Goal: Transaction & Acquisition: Book appointment/travel/reservation

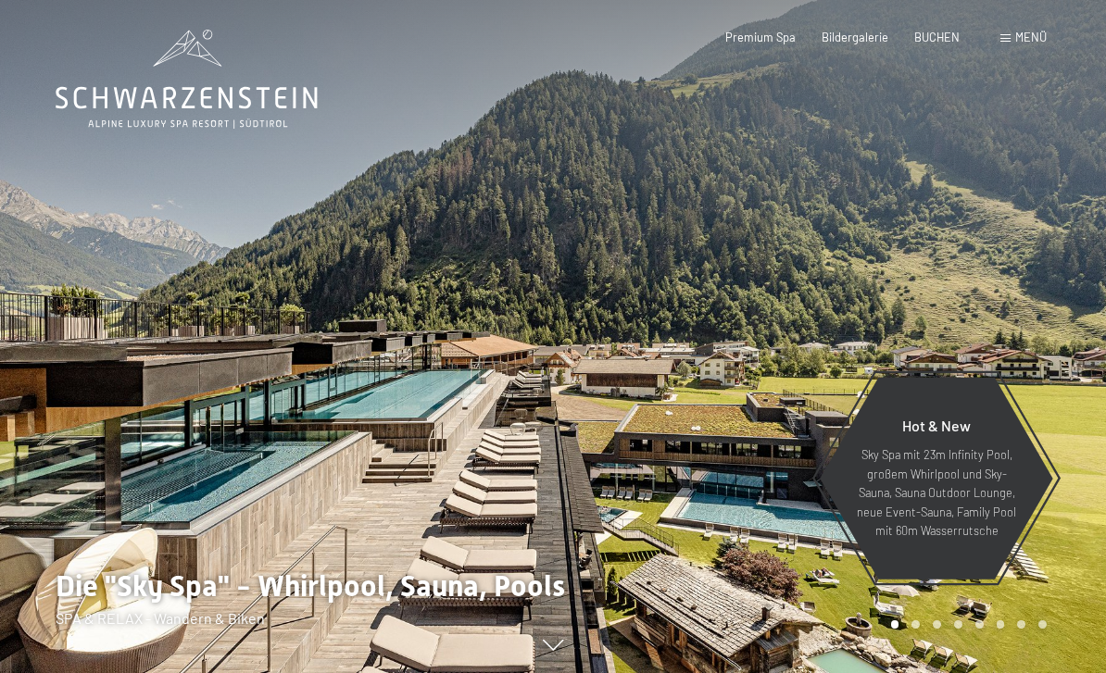
click at [939, 35] on span "BUCHEN" at bounding box center [936, 37] width 45 height 15
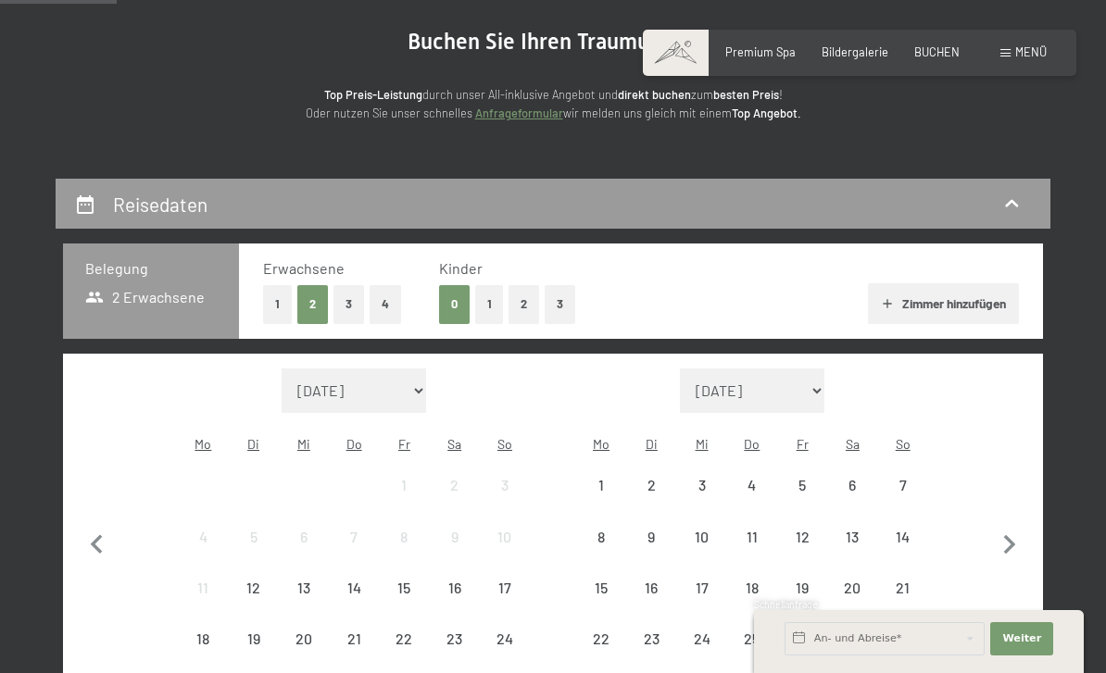
scroll to position [176, 0]
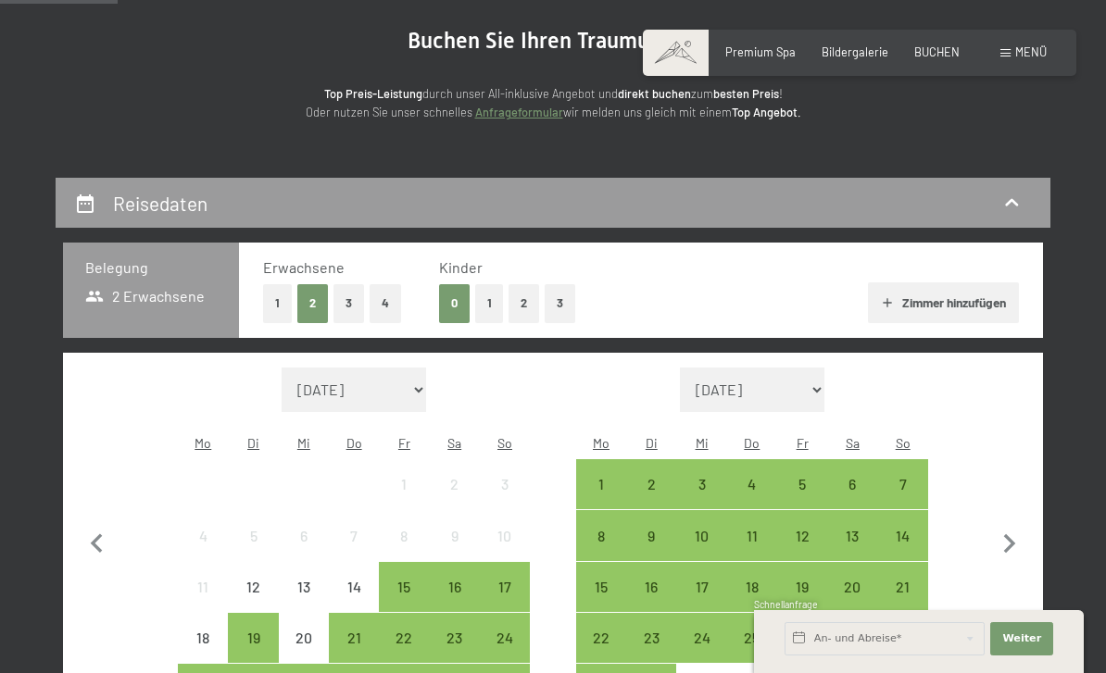
click at [273, 309] on button "1" at bounding box center [277, 303] width 29 height 38
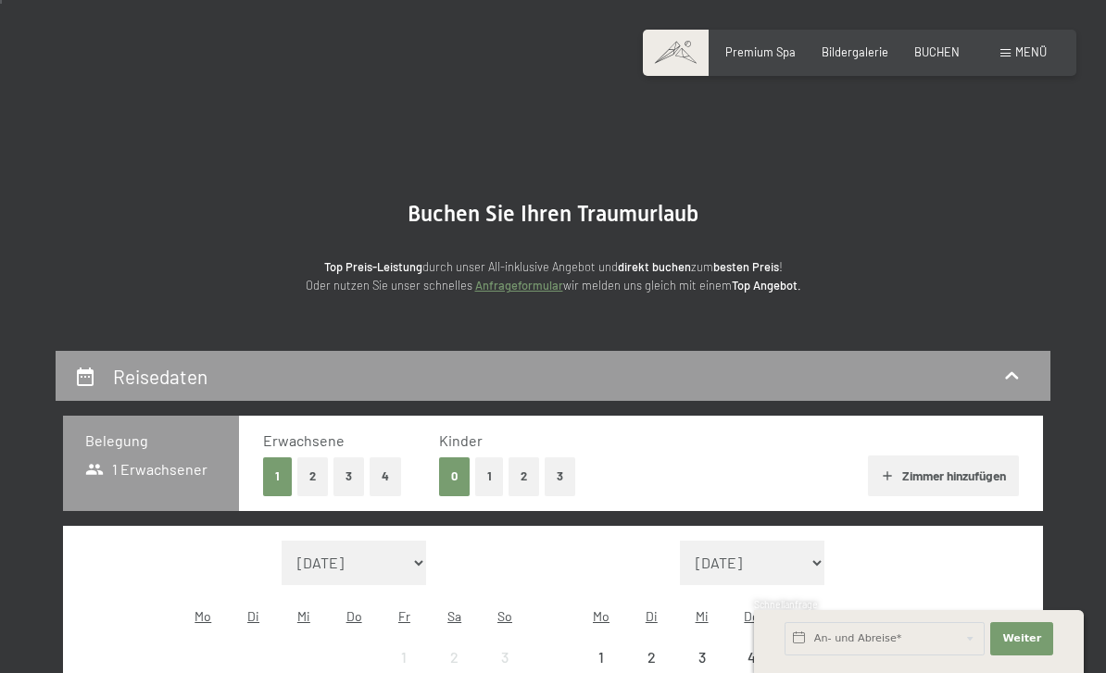
scroll to position [0, 0]
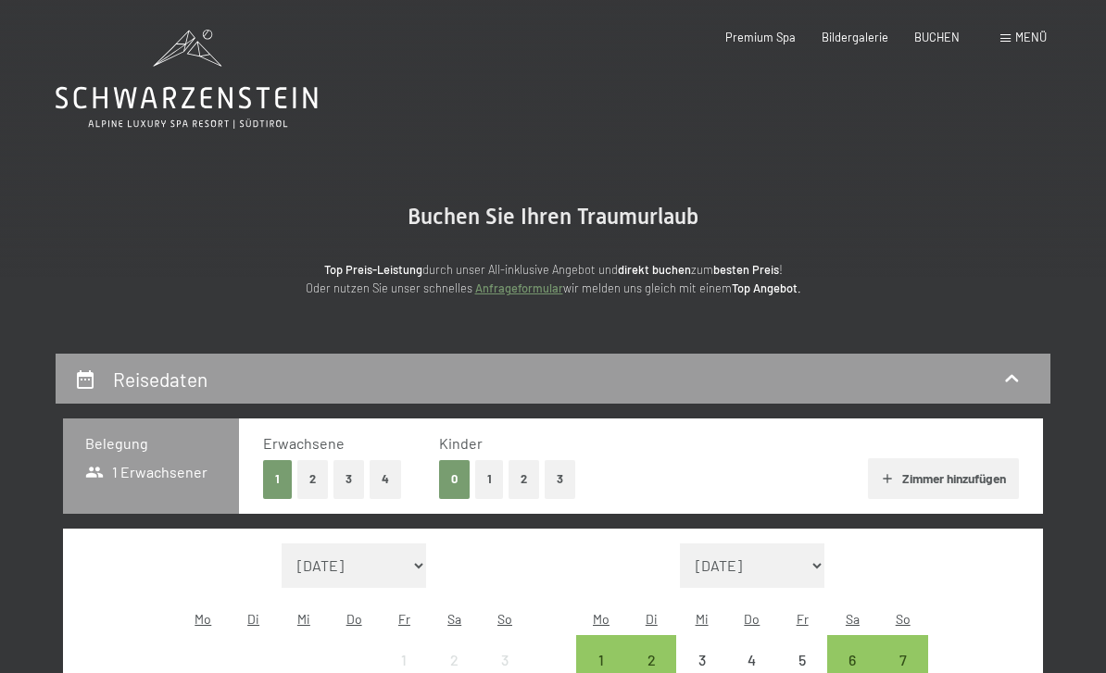
click at [928, 36] on span "BUCHEN" at bounding box center [936, 37] width 45 height 15
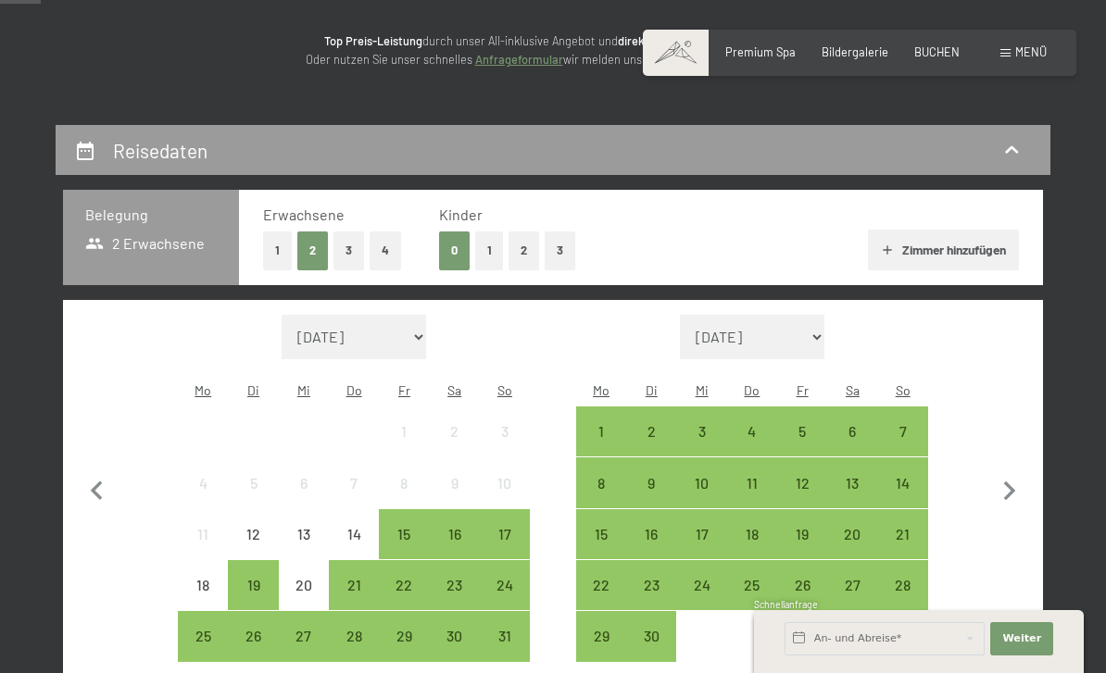
scroll to position [224, 0]
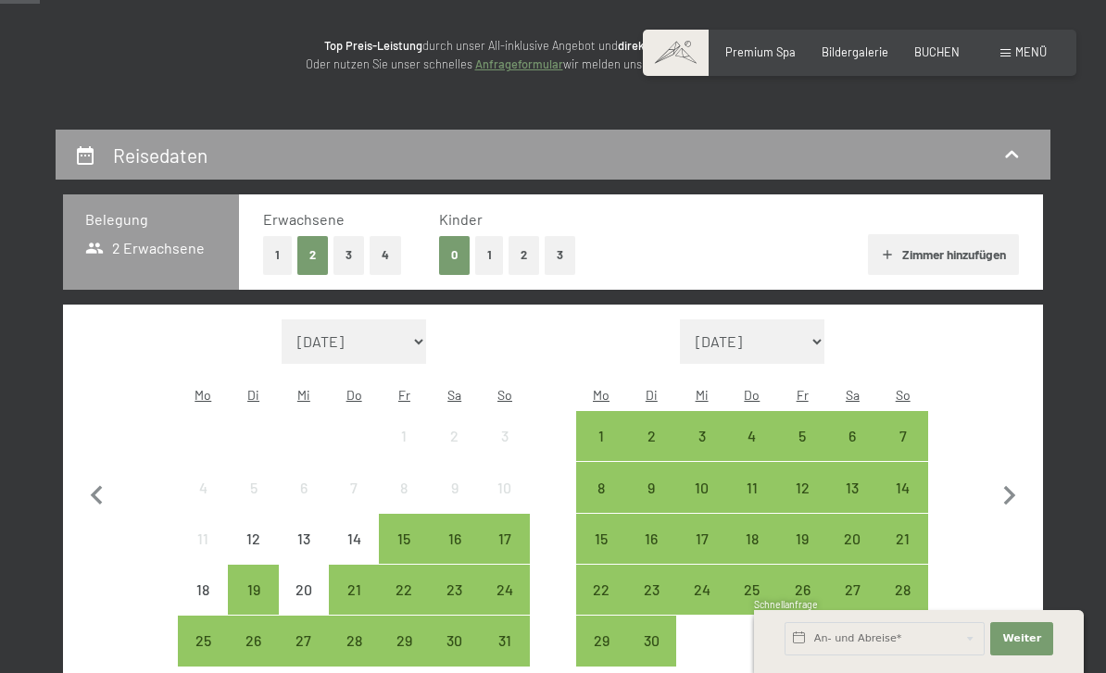
click at [289, 251] on button "1" at bounding box center [277, 255] width 29 height 38
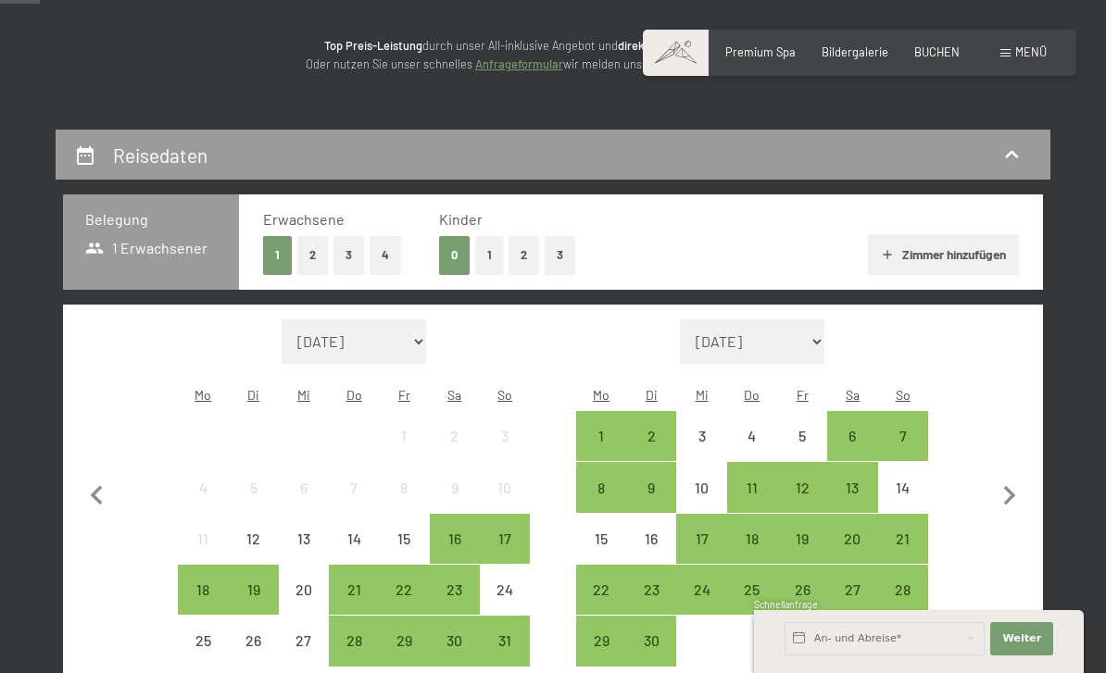
click at [1011, 502] on icon "button" at bounding box center [1009, 496] width 39 height 39
select select "[DATE]"
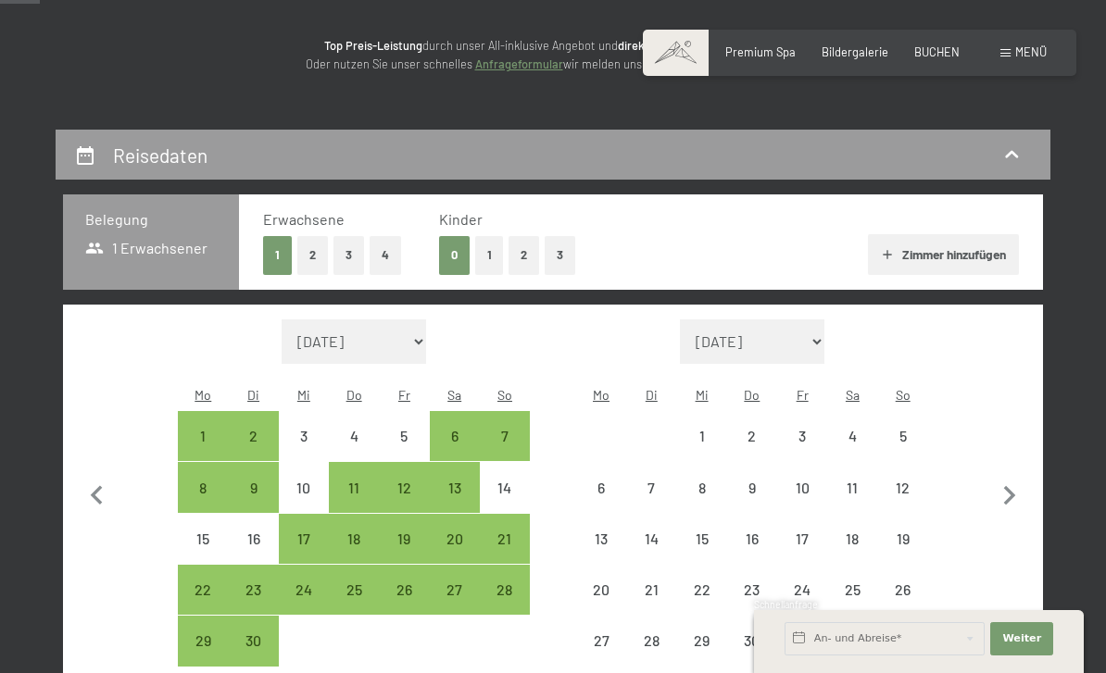
click at [1009, 486] on icon "button" at bounding box center [1010, 495] width 12 height 19
select select "[DATE]"
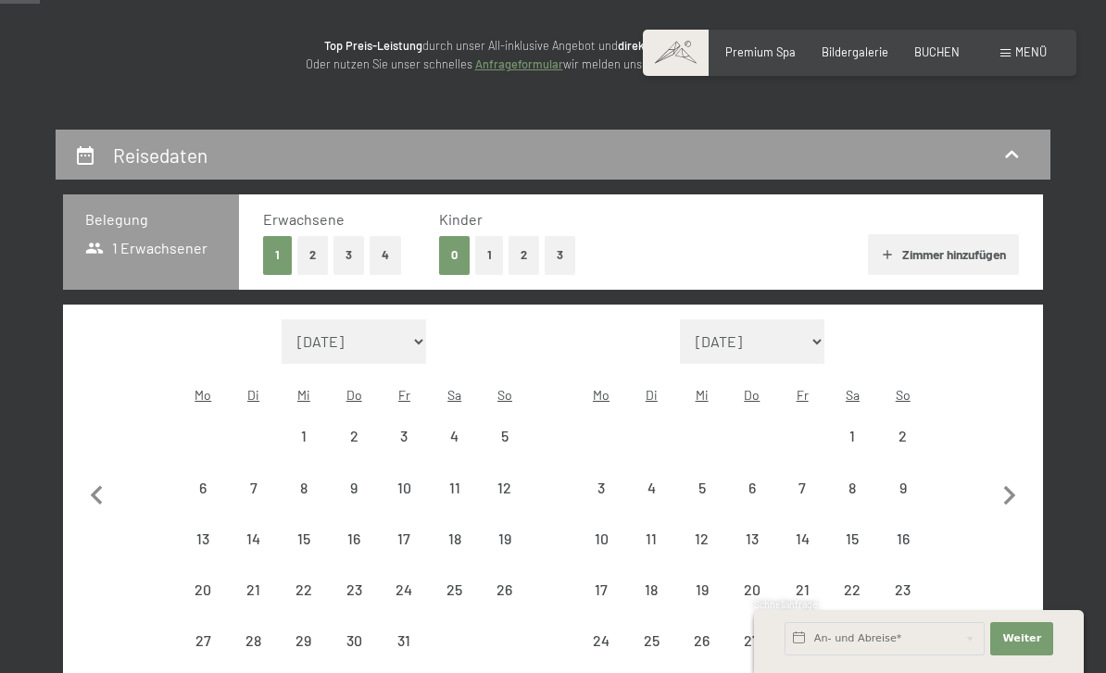
select select "[DATE]"
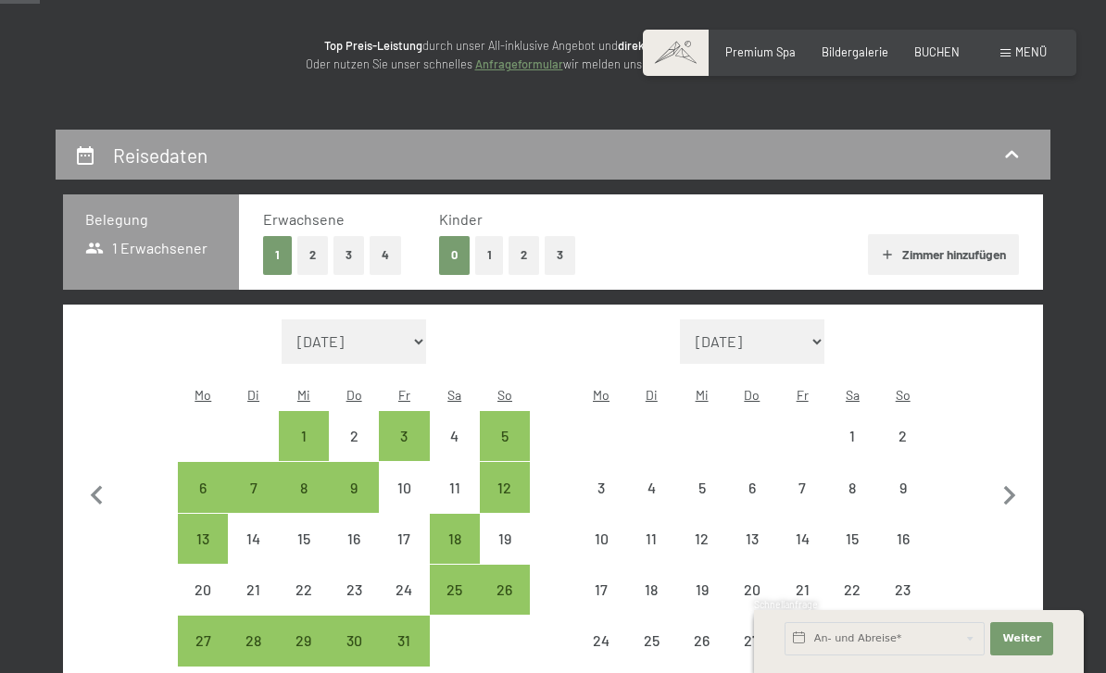
click at [997, 477] on icon "button" at bounding box center [1009, 496] width 39 height 39
select select "[DATE]"
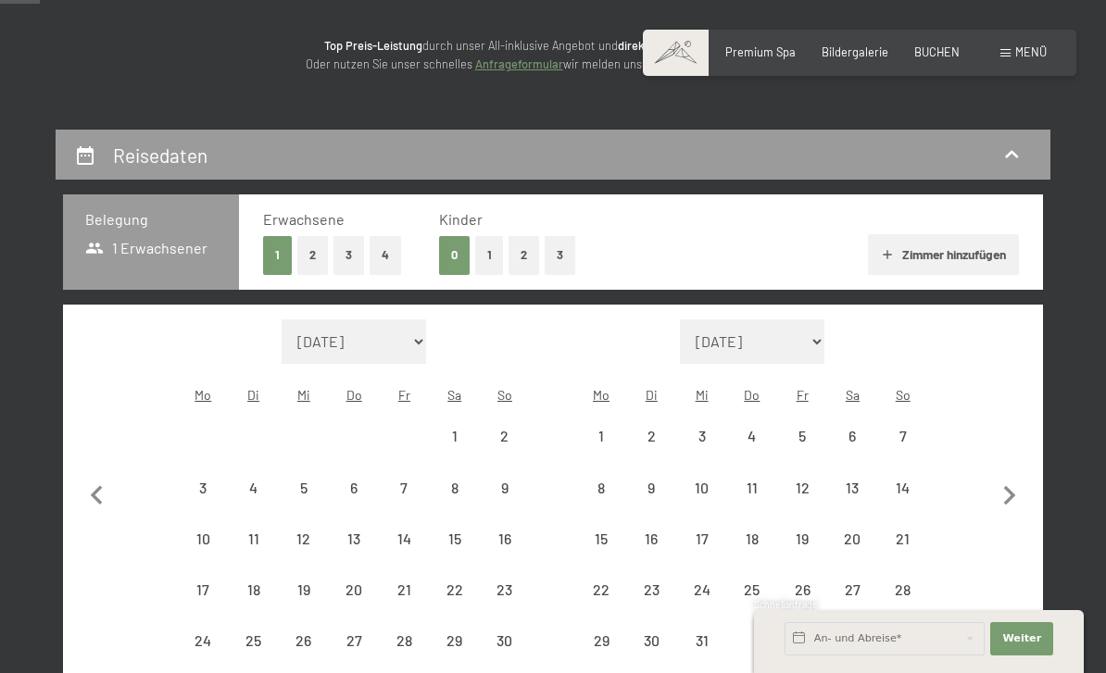
select select "[DATE]"
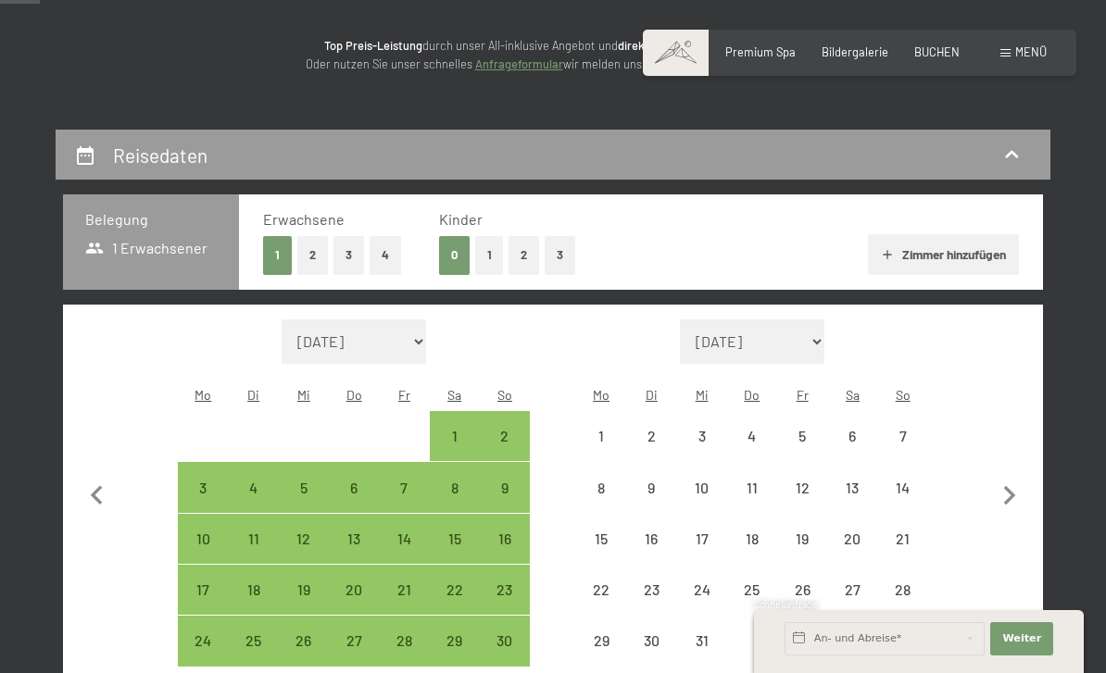
select select "[DATE]"
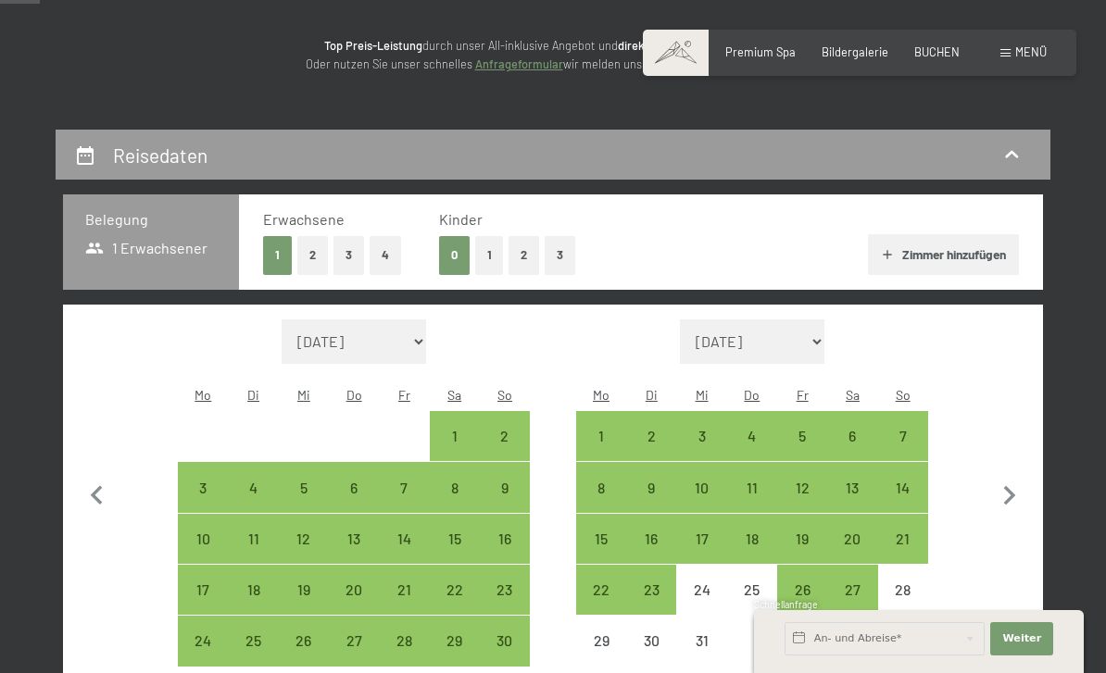
click at [996, 491] on icon "button" at bounding box center [1009, 496] width 39 height 39
select select "[DATE]"
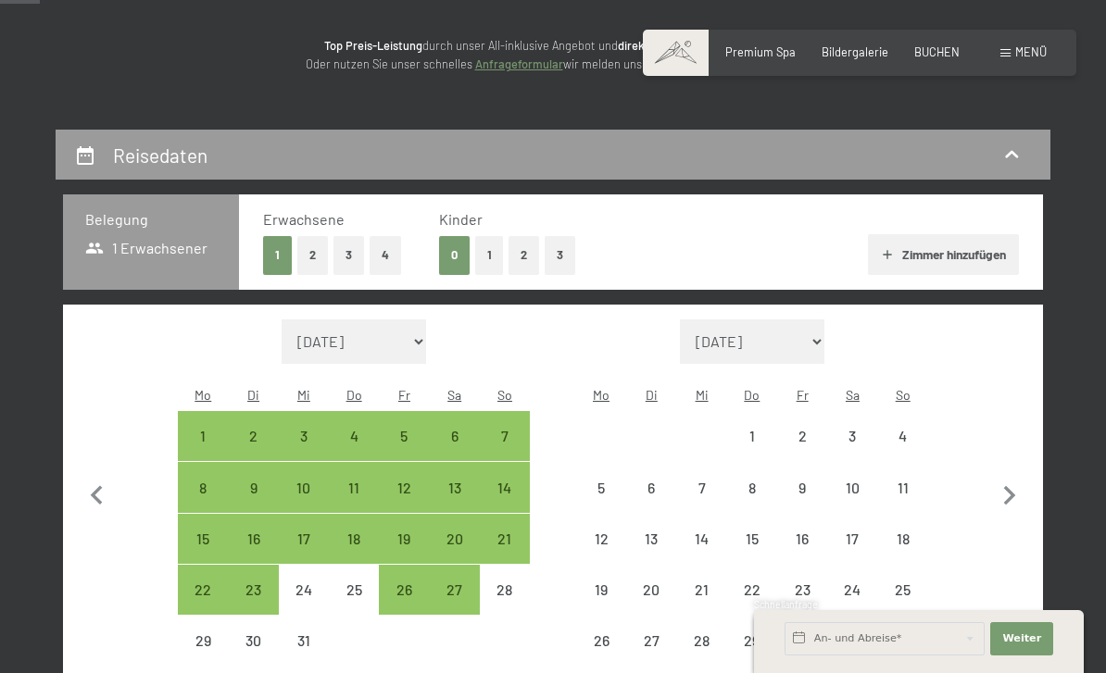
select select "[DATE]"
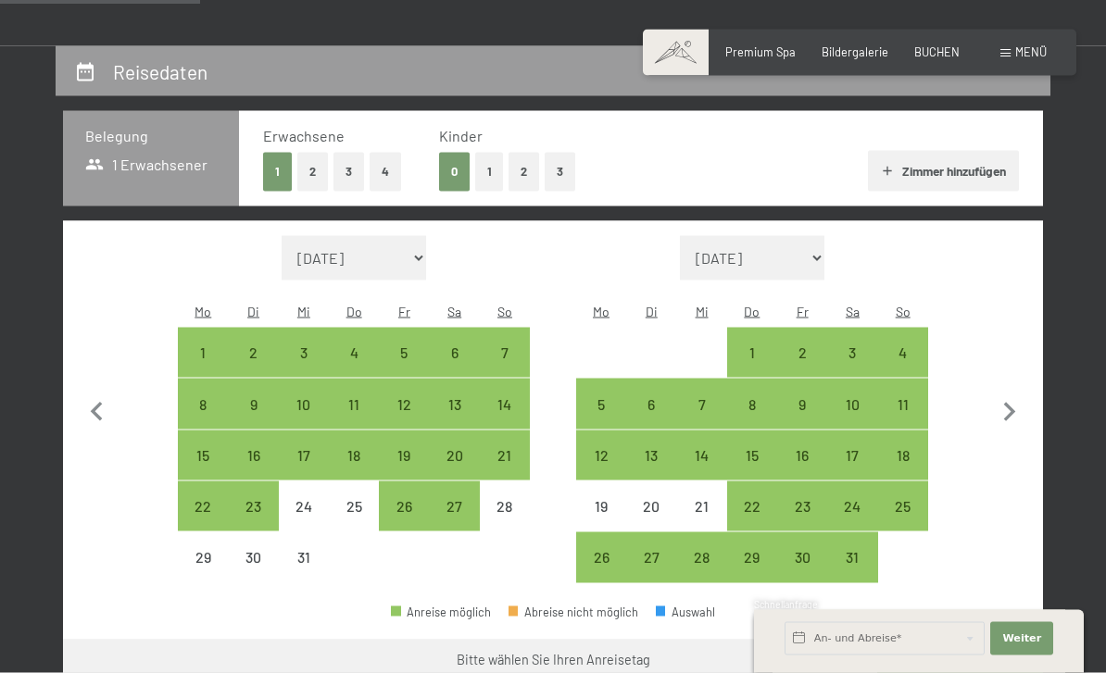
scroll to position [314, 0]
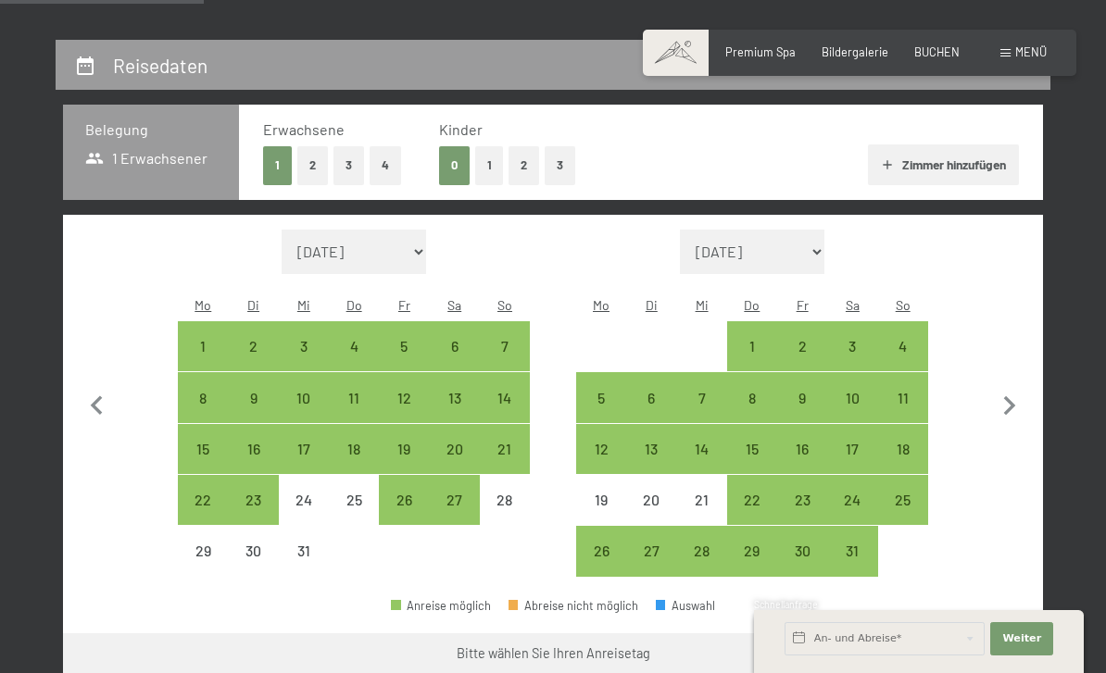
click at [748, 339] on div "1" at bounding box center [752, 362] width 46 height 46
select select "[DATE]"
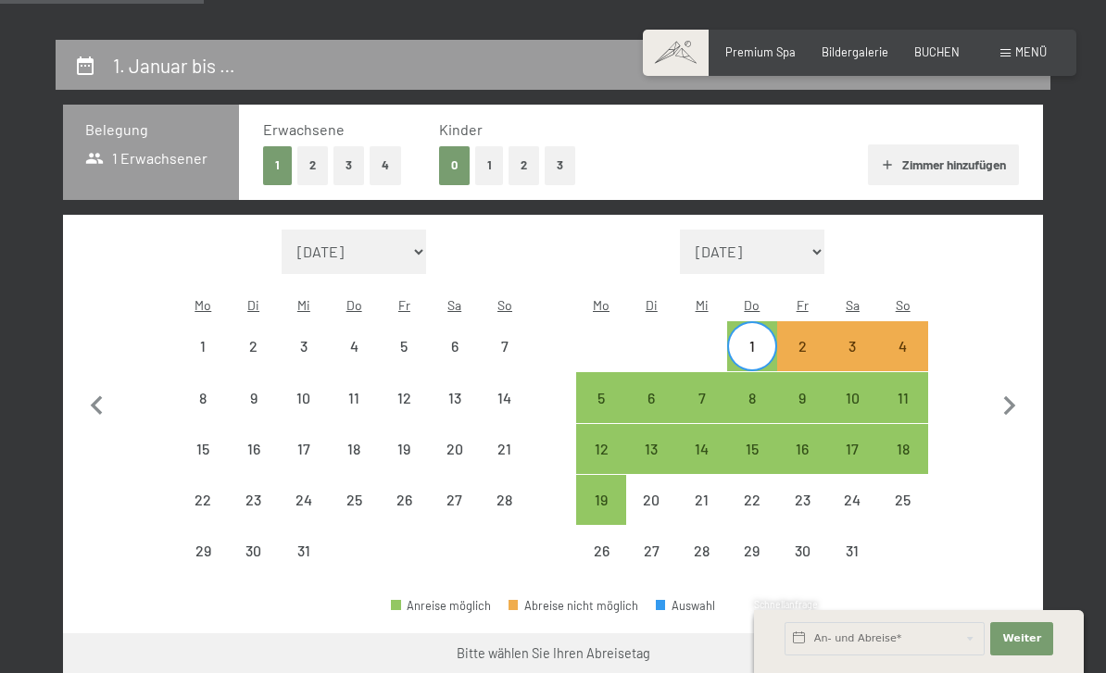
click at [902, 391] on div "11" at bounding box center [903, 414] width 46 height 46
select select "[DATE]"
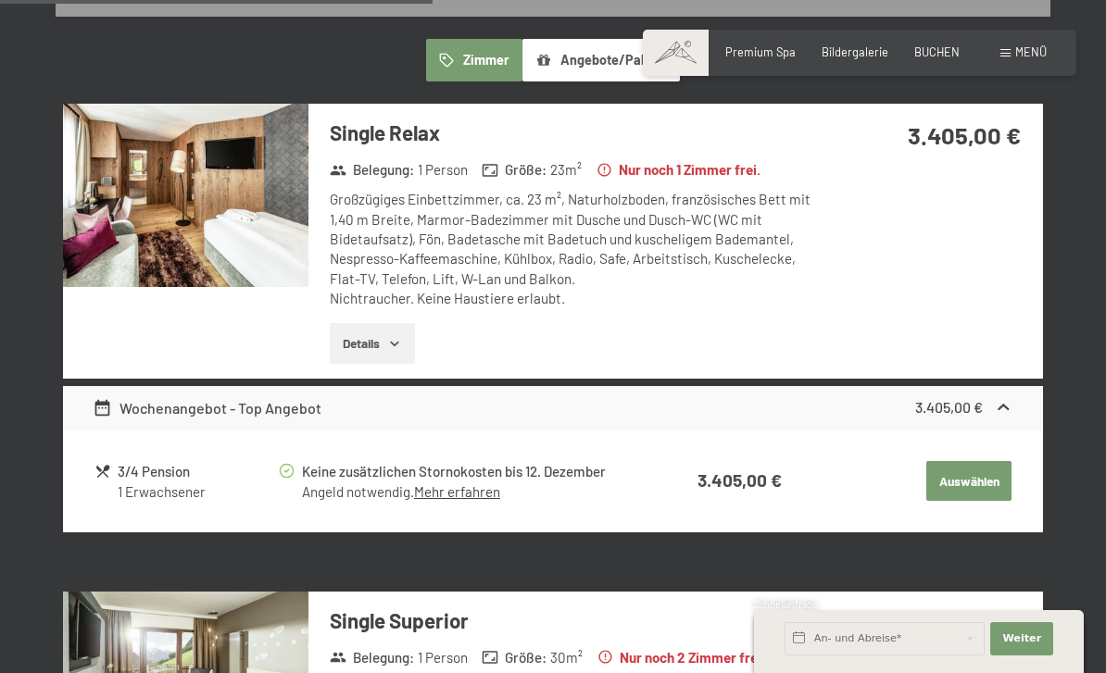
scroll to position [1059, 0]
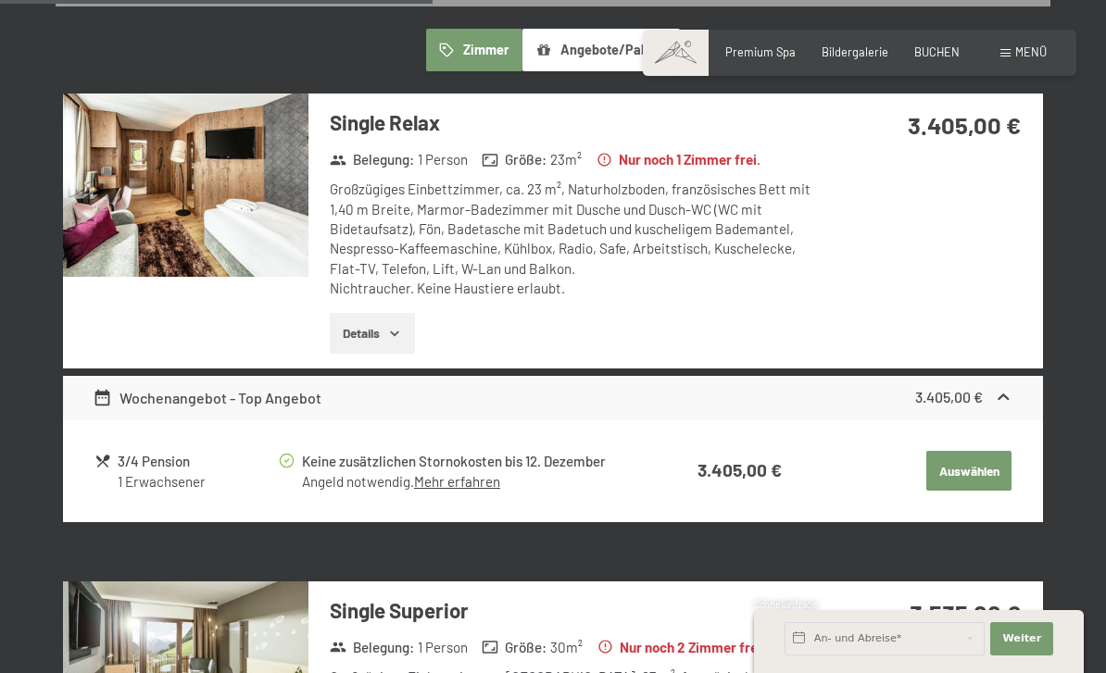
click at [354, 313] on button "Details" at bounding box center [372, 333] width 84 height 41
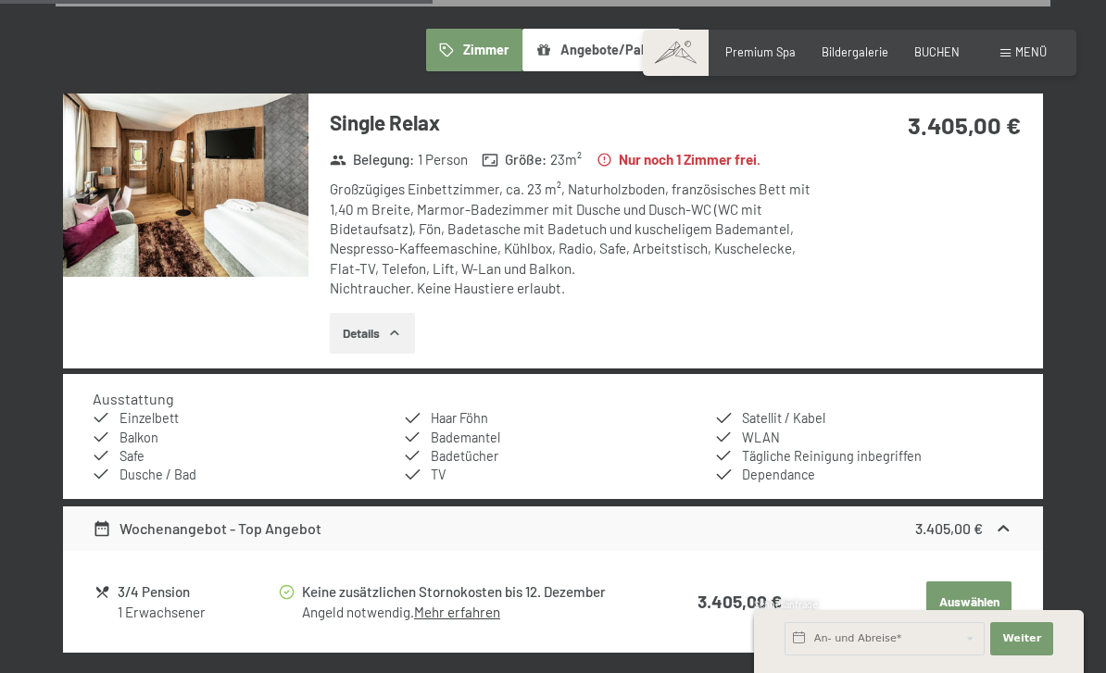
click at [384, 313] on button "Details" at bounding box center [372, 333] width 84 height 41
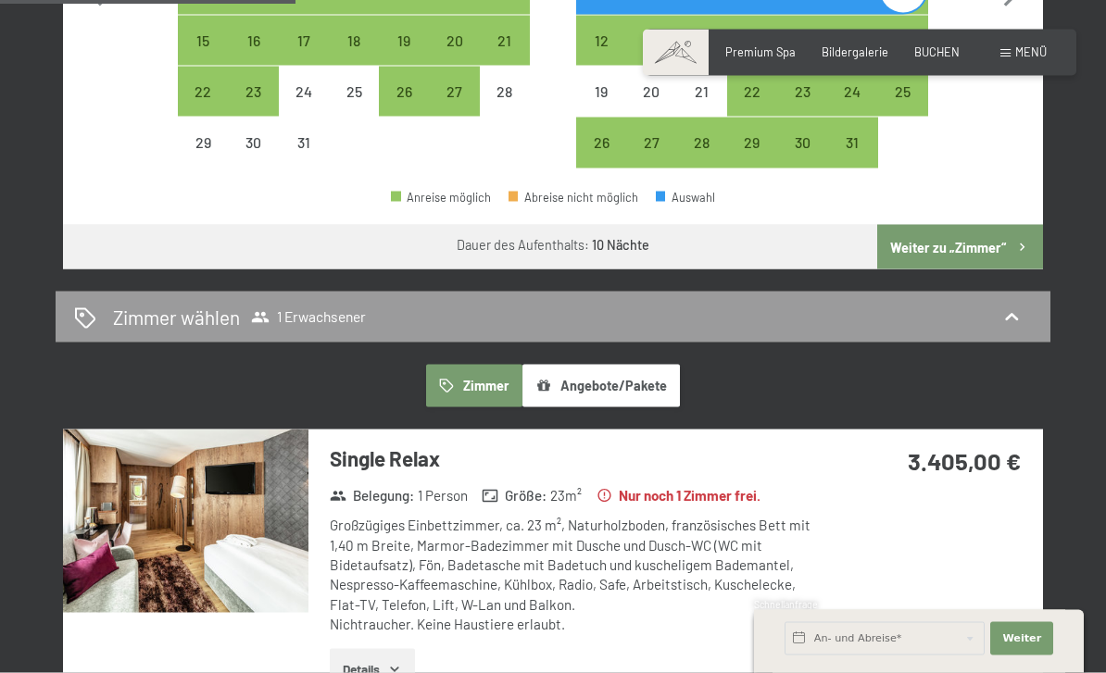
scroll to position [726, 0]
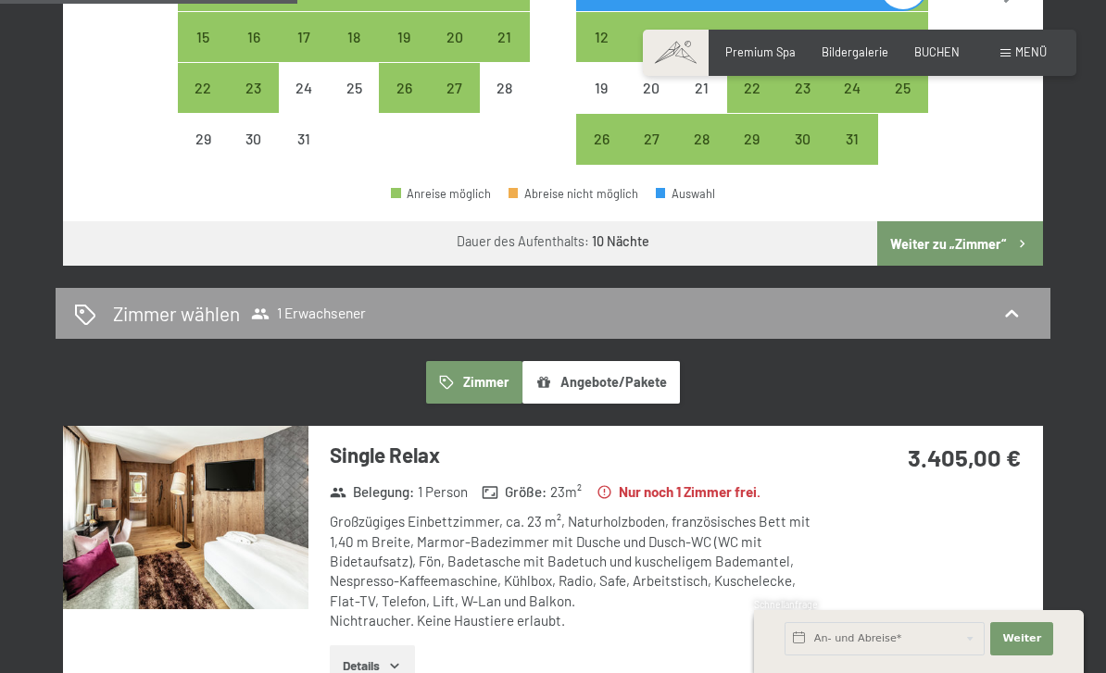
click at [646, 361] on button "Angebote/Pakete" at bounding box center [600, 382] width 157 height 43
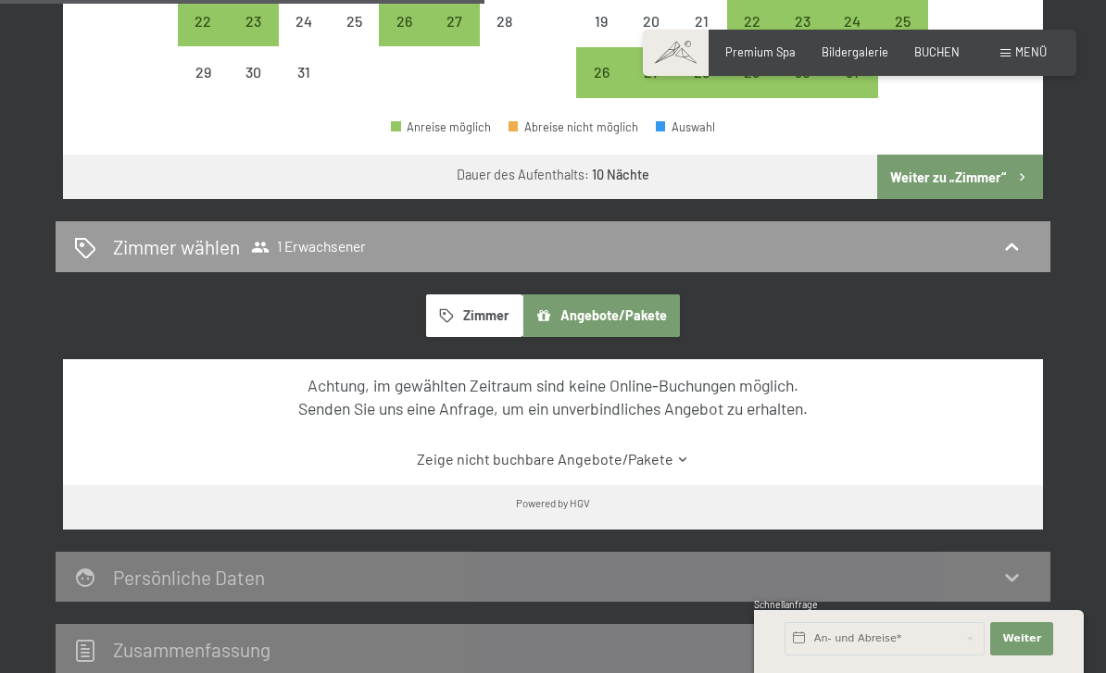
scroll to position [813, 0]
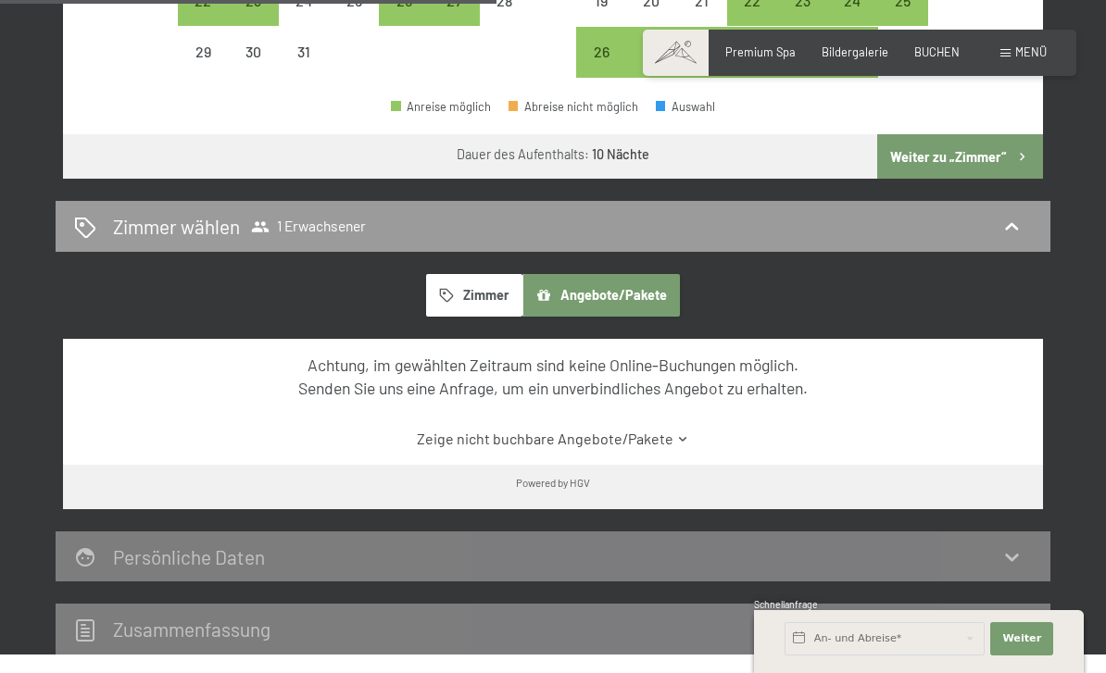
click at [623, 429] on link "Zeige nicht buchbare Angebote/Pakete" at bounding box center [554, 439] width 922 height 20
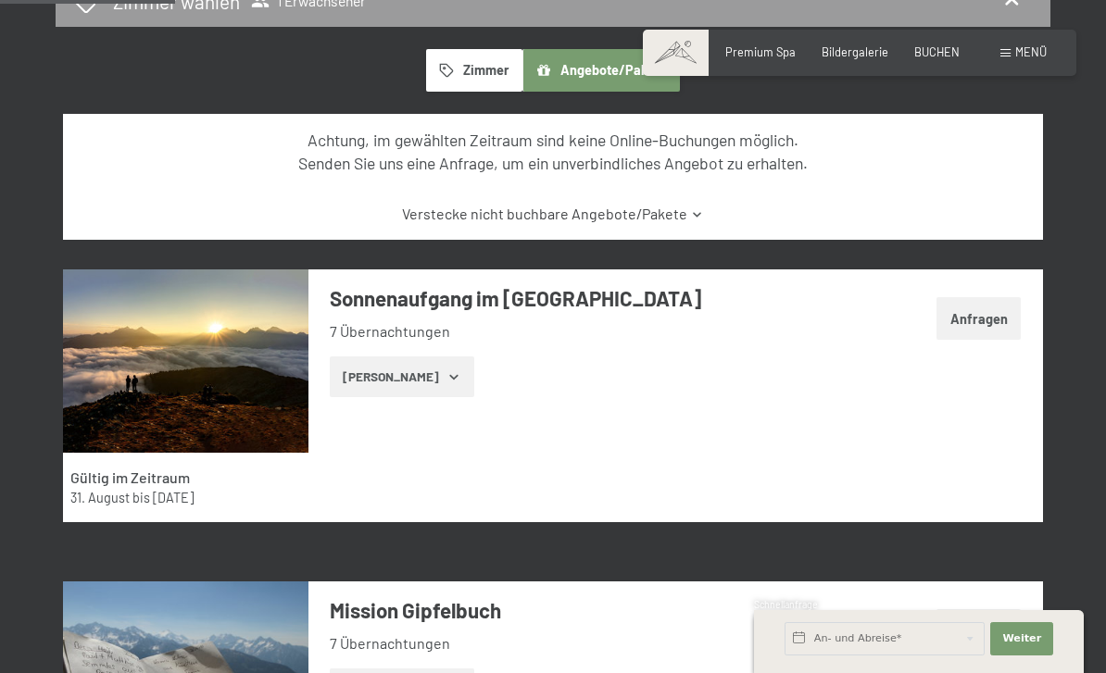
scroll to position [1035, 0]
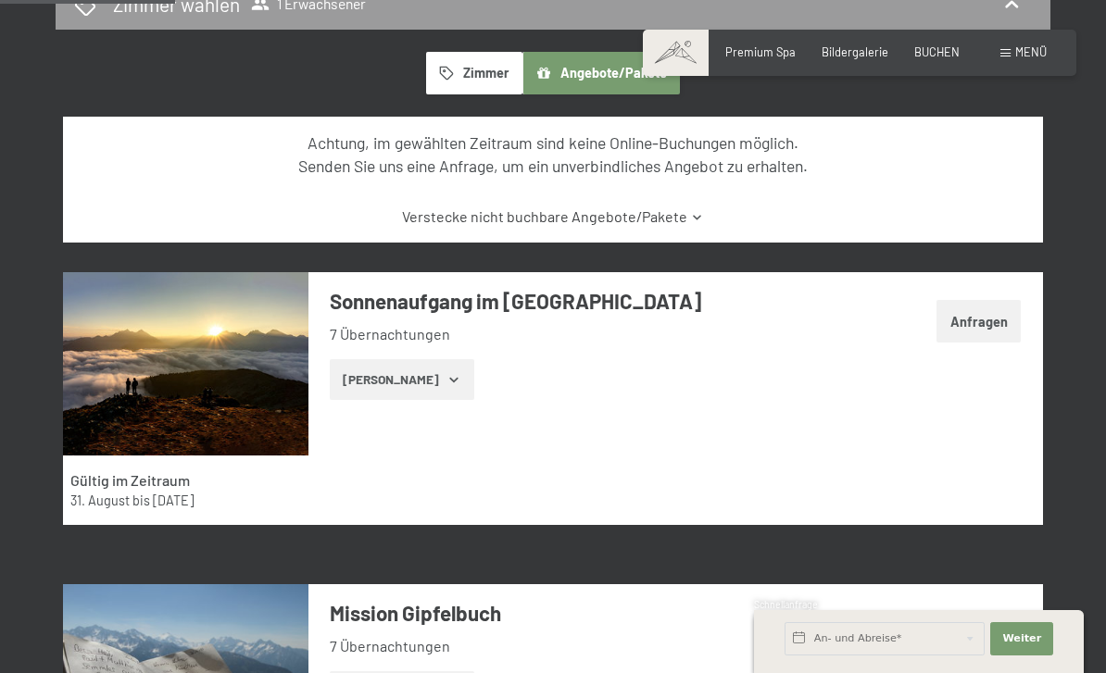
click at [440, 364] on button "[PERSON_NAME]" at bounding box center [402, 379] width 144 height 41
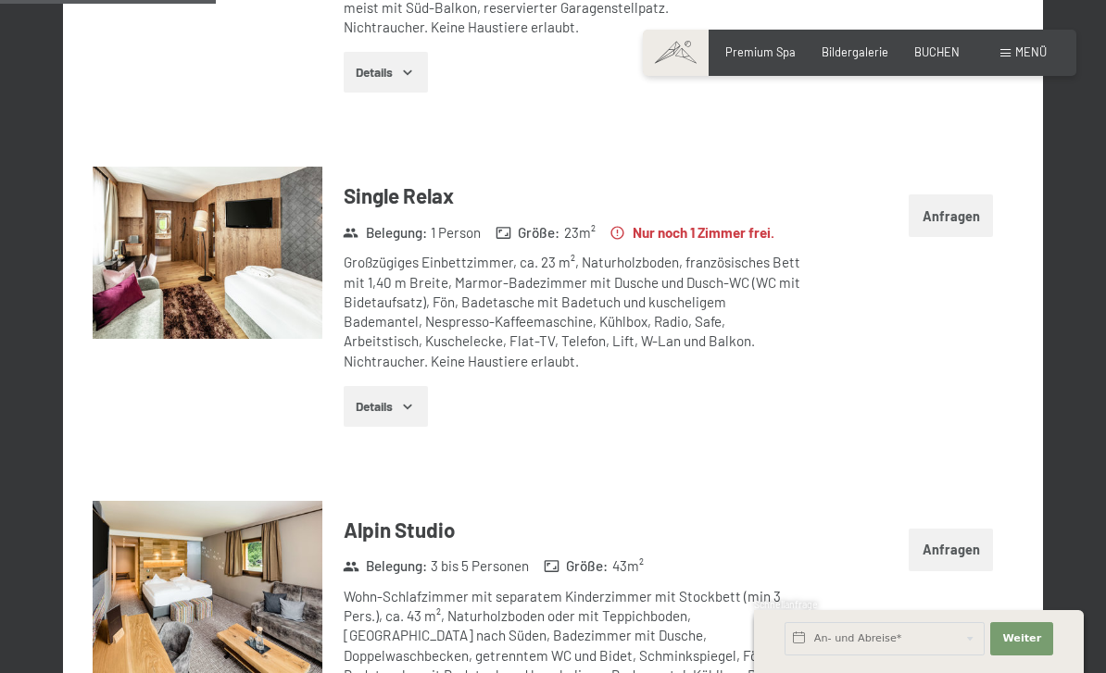
scroll to position [2197, 0]
click at [924, 201] on button "Anfragen" at bounding box center [951, 216] width 84 height 43
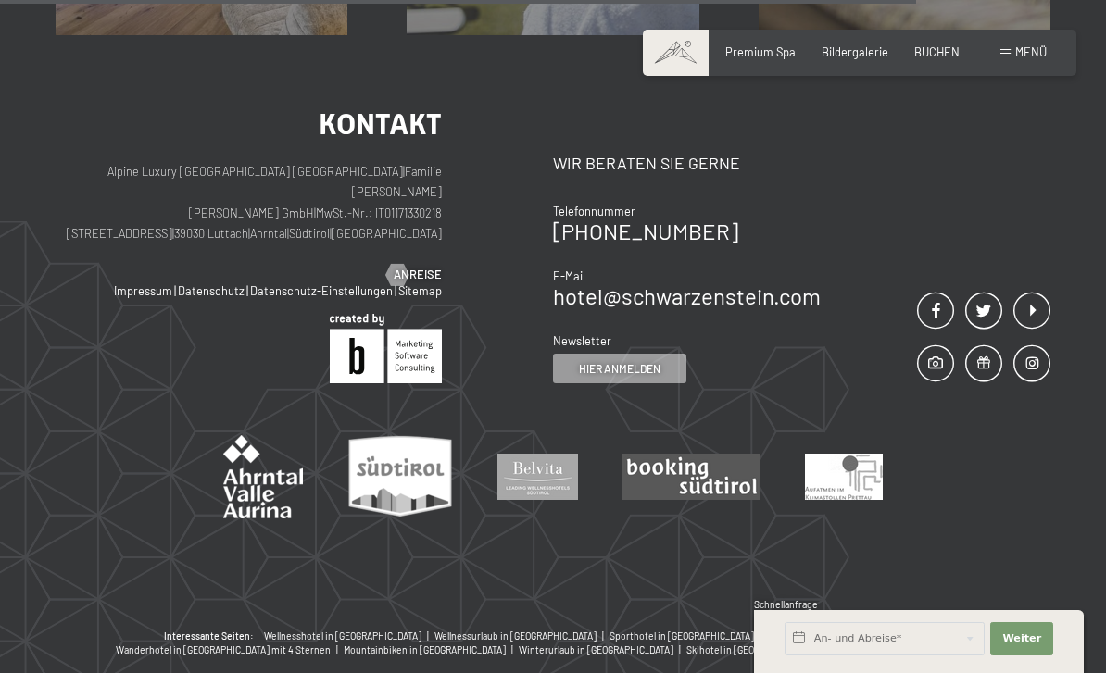
scroll to position [1705, 0]
